Goal: Information Seeking & Learning: Learn about a topic

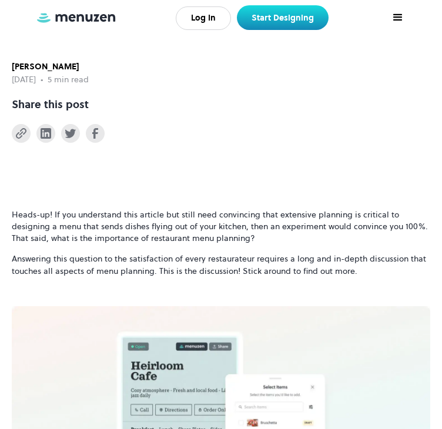
scroll to position [529, 0]
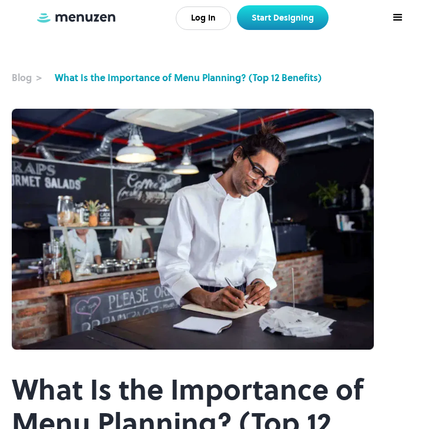
scroll to position [353, 0]
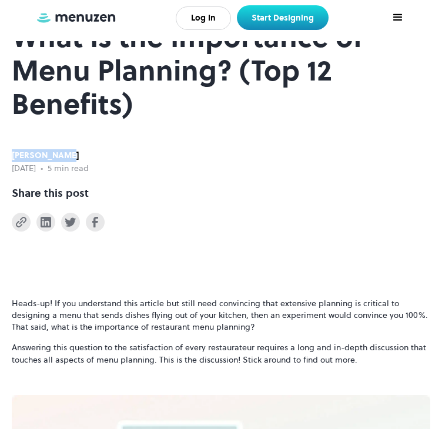
drag, startPoint x: 82, startPoint y: 252, endPoint x: 6, endPoint y: 252, distance: 75.8
copy div "[PERSON_NAME]"
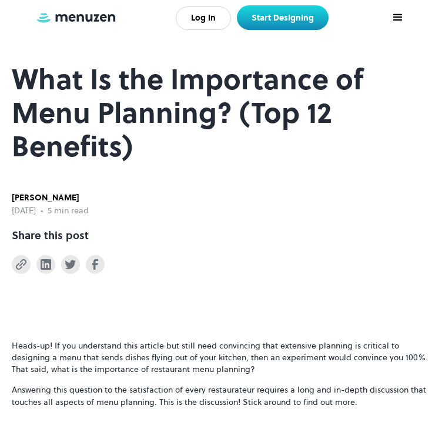
scroll to position [411, 0]
